Goal: Information Seeking & Learning: Compare options

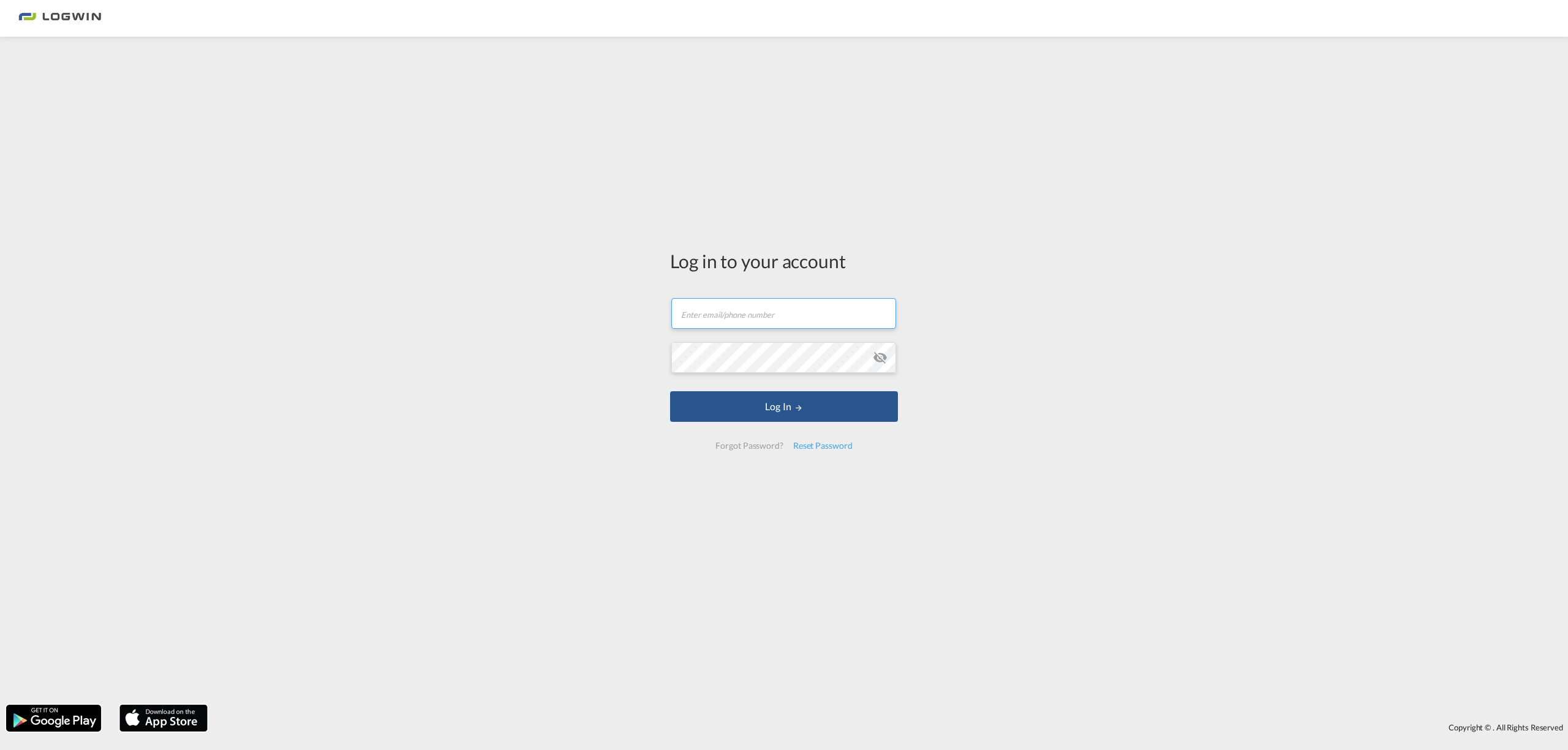
click at [762, 319] on input "text" at bounding box center [784, 313] width 225 height 31
click at [670, 391] on button "Log In" at bounding box center [784, 406] width 228 height 31
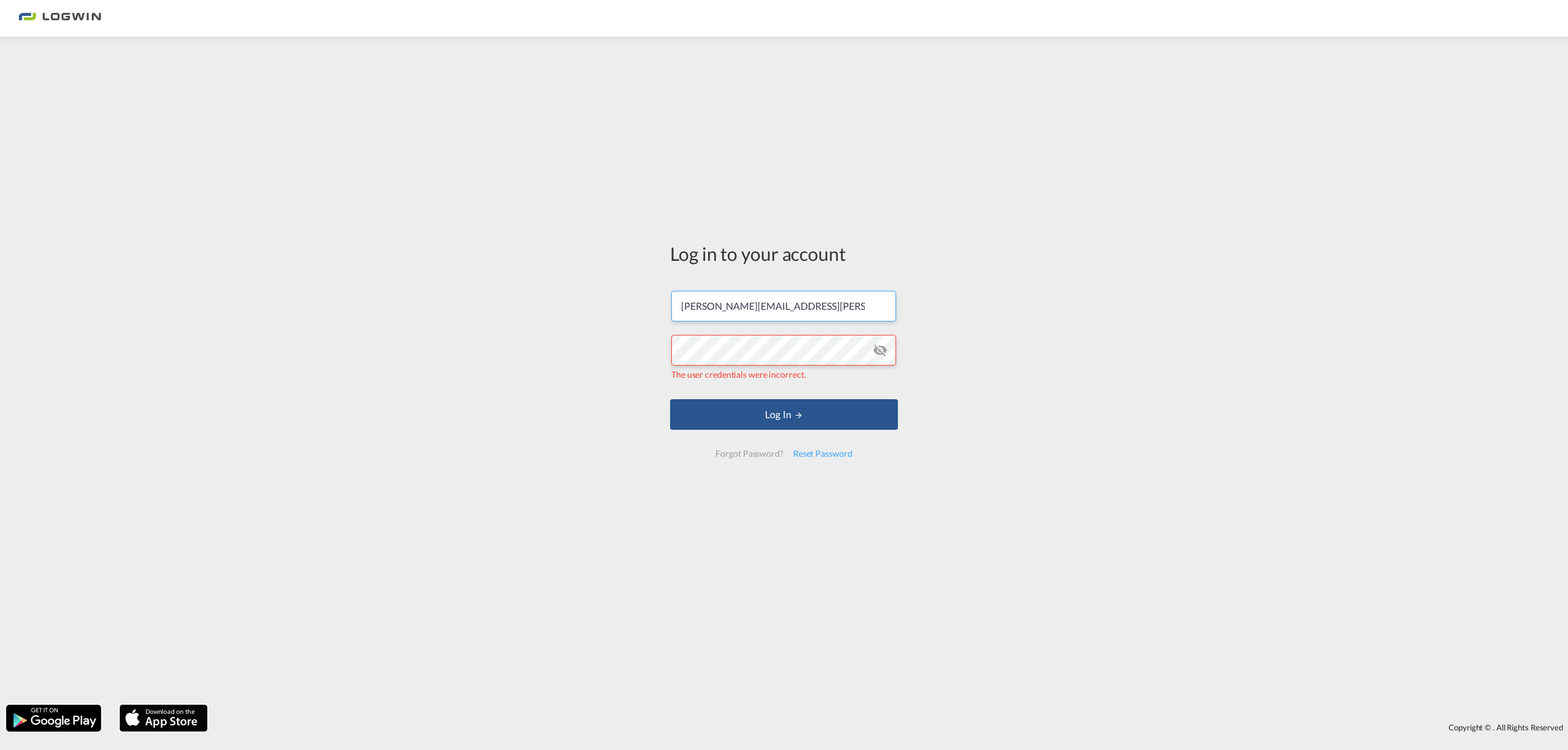
click at [791, 308] on input "[PERSON_NAME][EMAIL_ADDRESS][PERSON_NAME][PERSON_NAME][DOMAIN_NAME]" at bounding box center [784, 306] width 225 height 31
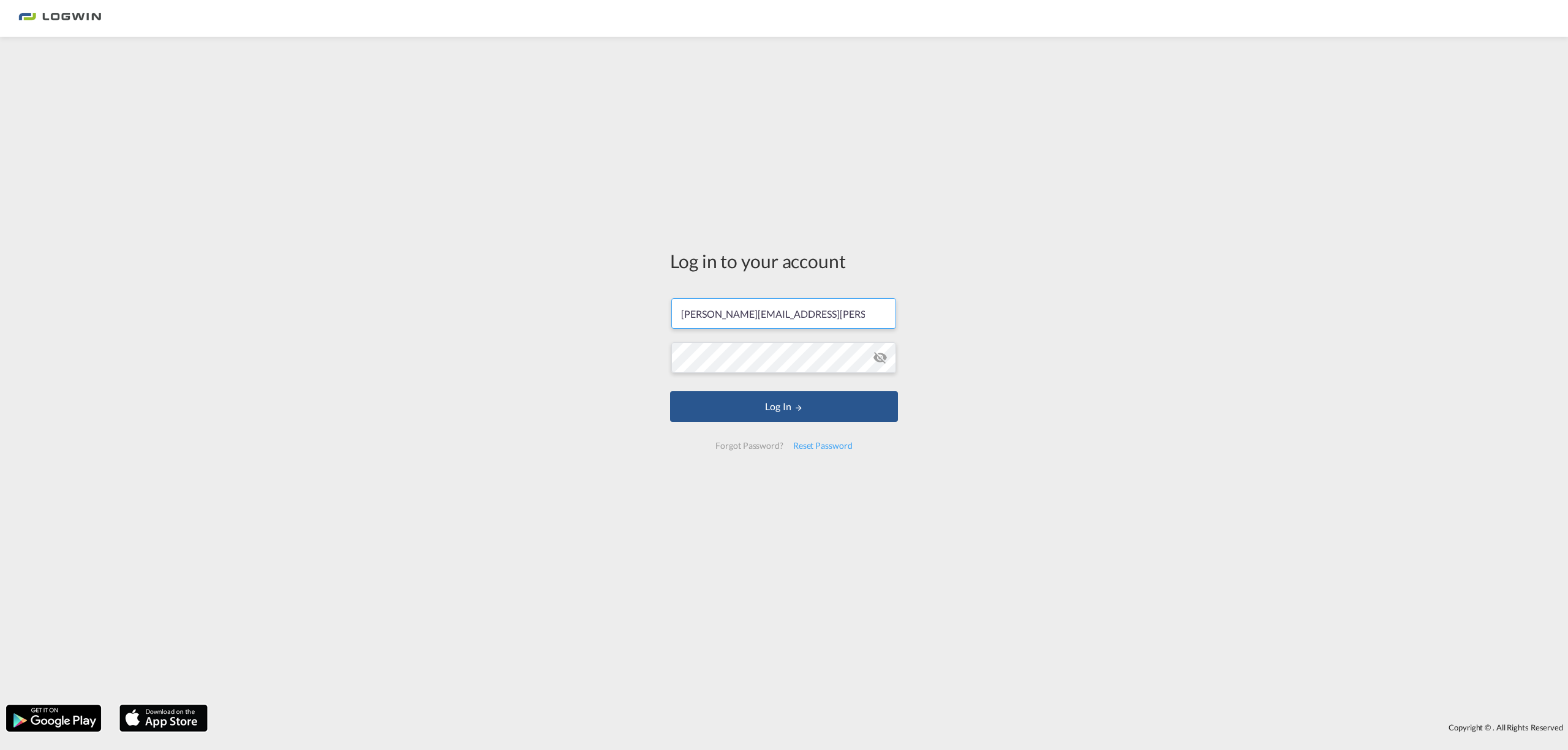
type input "[PERSON_NAME][EMAIL_ADDRESS][PERSON_NAME][DOMAIN_NAME]"
click at [882, 360] on md-icon "icon-eye-off" at bounding box center [880, 358] width 15 height 15
click at [763, 398] on button "Log In" at bounding box center [784, 406] width 228 height 31
